Goal: Browse casually

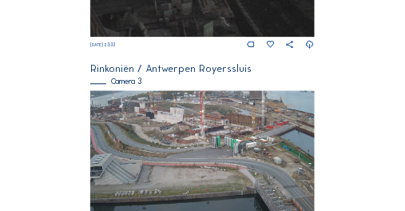
scroll to position [618, 0]
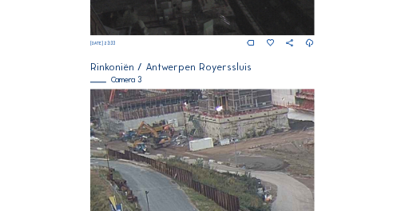
drag, startPoint x: 134, startPoint y: 126, endPoint x: 186, endPoint y: 147, distance: 55.2
click at [186, 147] on img at bounding box center [202, 152] width 224 height 126
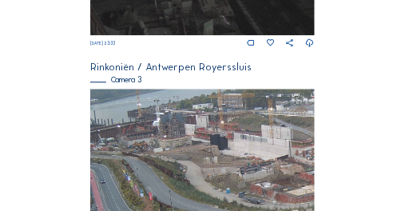
drag, startPoint x: 154, startPoint y: 145, endPoint x: 246, endPoint y: 210, distance: 112.5
click at [246, 210] on img at bounding box center [202, 152] width 224 height 126
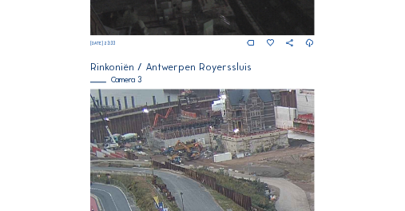
drag, startPoint x: 105, startPoint y: 141, endPoint x: 164, endPoint y: 159, distance: 62.0
click at [164, 159] on img at bounding box center [202, 152] width 224 height 126
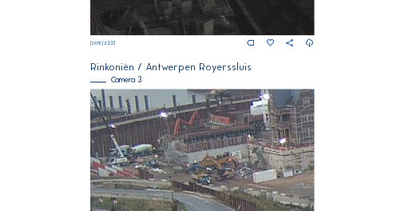
drag, startPoint x: 113, startPoint y: 156, endPoint x: 197, endPoint y: 166, distance: 84.6
click at [197, 166] on img at bounding box center [202, 152] width 224 height 126
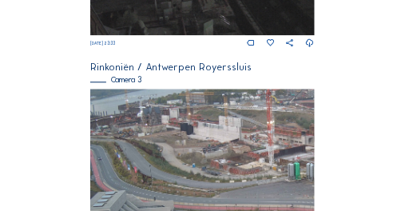
drag, startPoint x: 116, startPoint y: 112, endPoint x: 174, endPoint y: 154, distance: 72.1
click at [197, 152] on img at bounding box center [202, 152] width 224 height 126
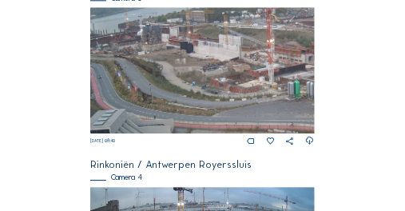
scroll to position [698, 0]
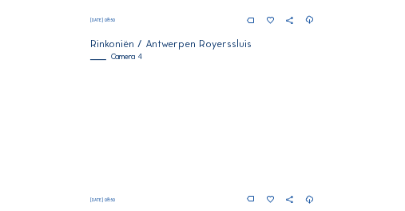
scroll to position [821, 0]
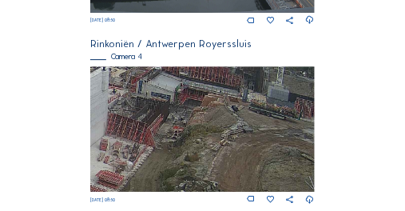
drag, startPoint x: 280, startPoint y: 121, endPoint x: 214, endPoint y: 198, distance: 102.1
click at [215, 206] on div "We 15 Oct 2025 08:50" at bounding box center [202, 135] width 224 height 139
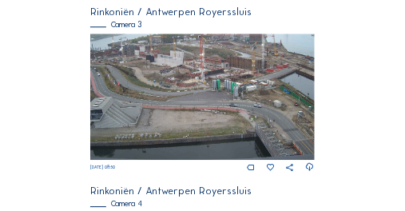
scroll to position [666, 0]
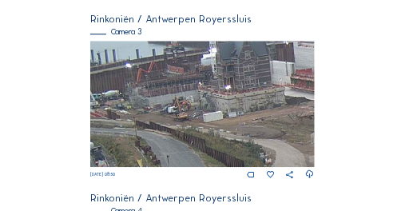
drag, startPoint x: 137, startPoint y: 69, endPoint x: 196, endPoint y: 118, distance: 77.2
click at [196, 118] on img at bounding box center [202, 104] width 224 height 126
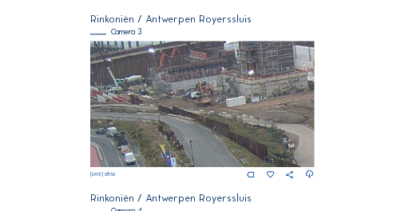
drag, startPoint x: 110, startPoint y: 62, endPoint x: 201, endPoint y: 101, distance: 98.2
click at [206, 100] on img at bounding box center [202, 104] width 224 height 126
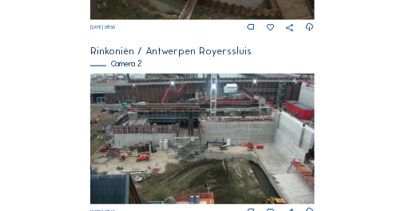
scroll to position [282, 0]
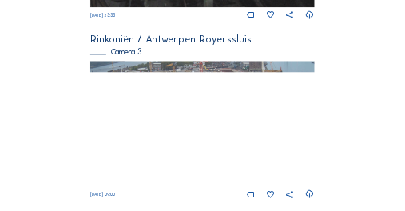
scroll to position [645, 0]
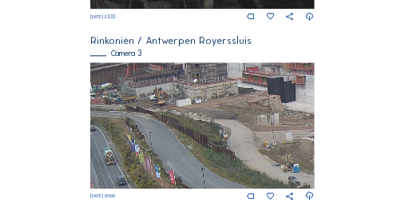
drag, startPoint x: 130, startPoint y: 95, endPoint x: 168, endPoint y: 104, distance: 39.4
click at [168, 104] on img at bounding box center [202, 125] width 224 height 126
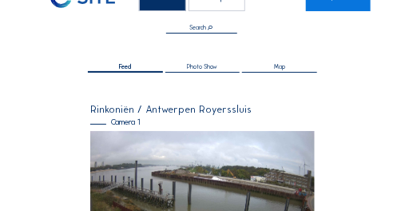
scroll to position [0, 0]
